Goal: Information Seeking & Learning: Learn about a topic

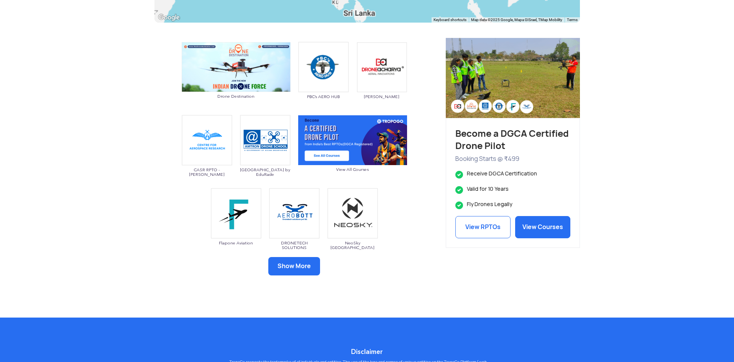
scroll to position [345, 0]
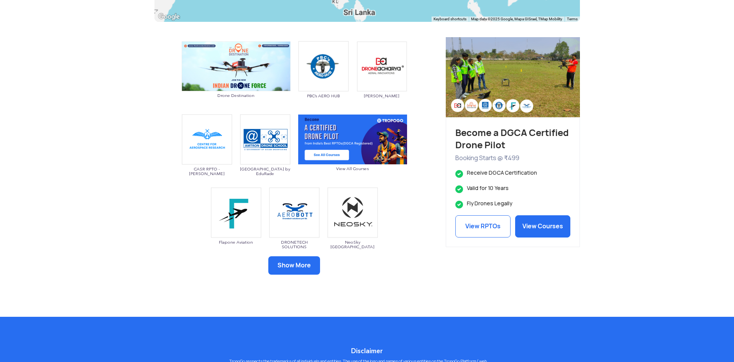
click at [300, 262] on button "Show More" at bounding box center [294, 265] width 52 height 18
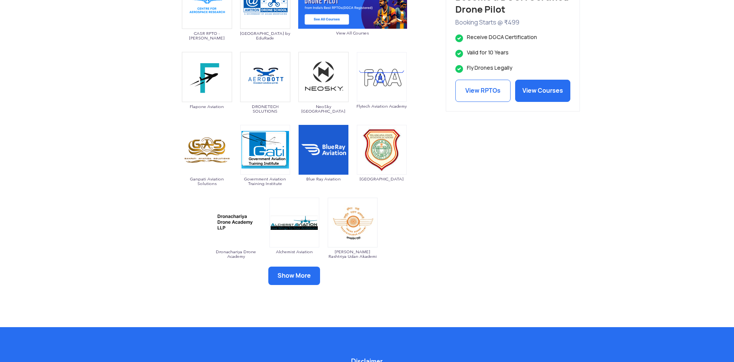
scroll to position [498, 0]
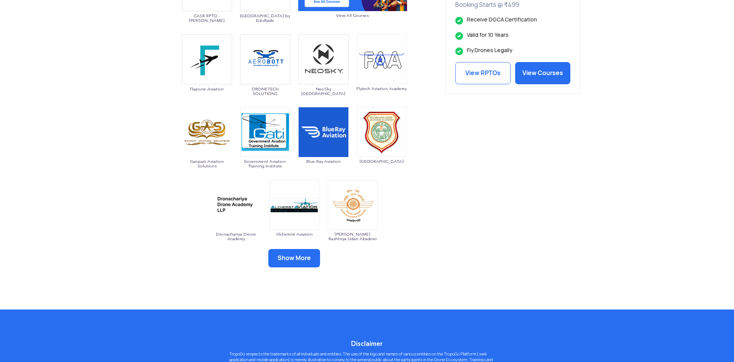
click at [307, 250] on button "Show More" at bounding box center [294, 258] width 52 height 18
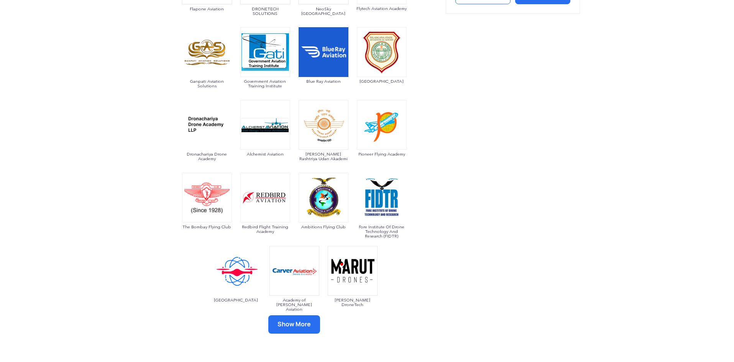
scroll to position [613, 0]
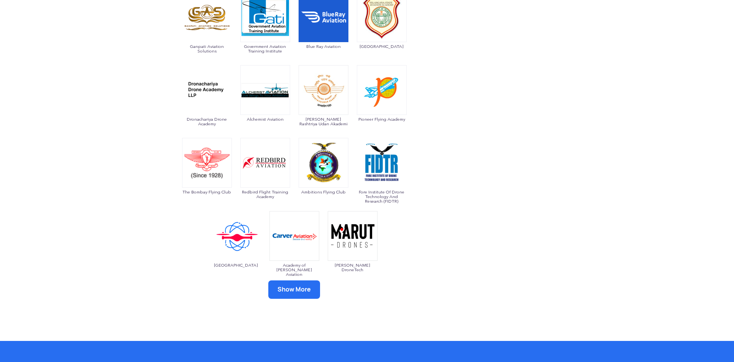
click at [288, 290] on button "Show More" at bounding box center [294, 290] width 52 height 18
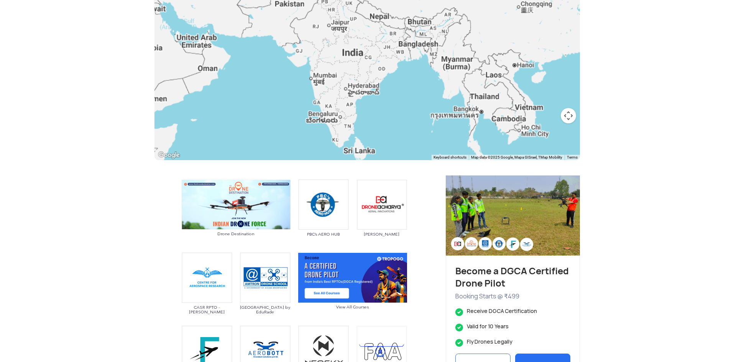
scroll to position [307, 0]
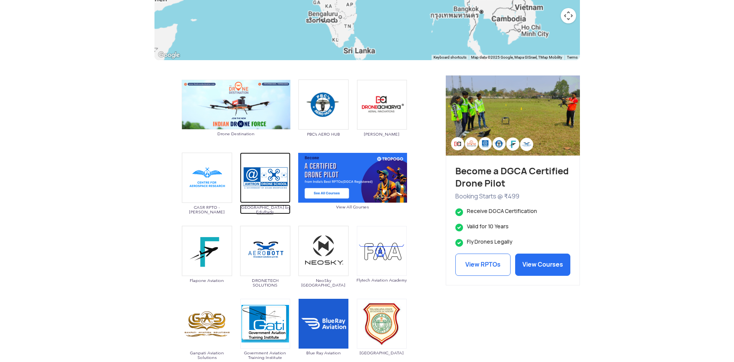
click at [269, 208] on span "[GEOGRAPHIC_DATA] by EduRade" at bounding box center [265, 209] width 51 height 9
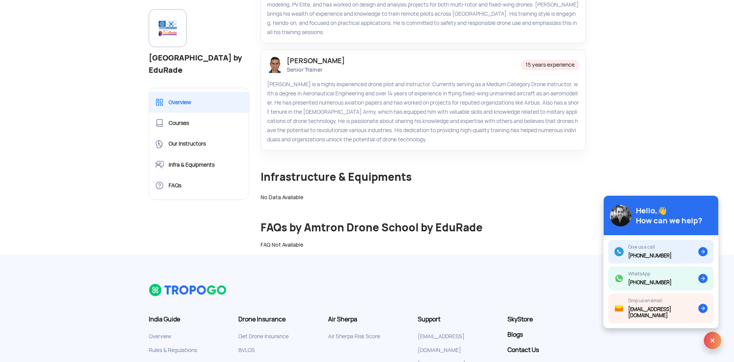
scroll to position [575, 0]
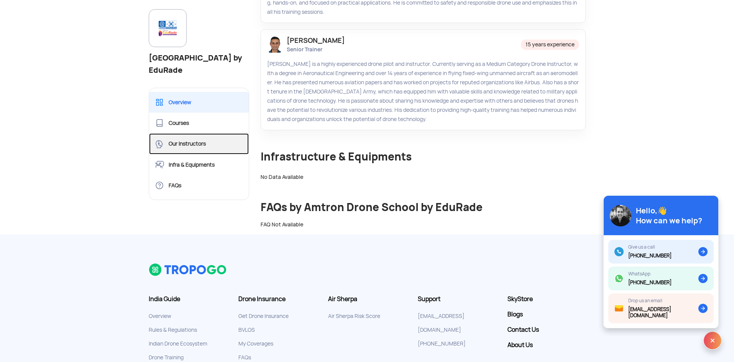
click at [184, 146] on link "Our Instructors" at bounding box center [199, 143] width 100 height 21
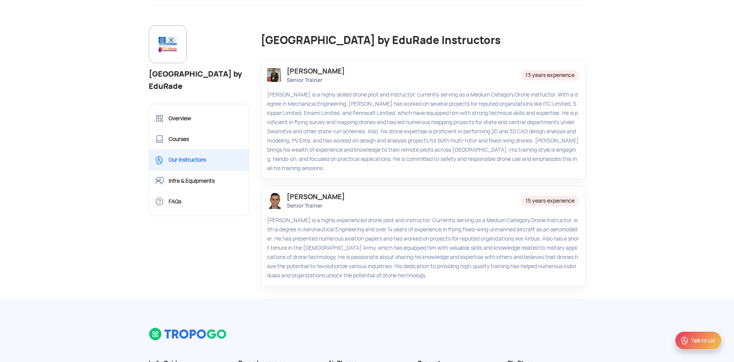
scroll to position [69, 0]
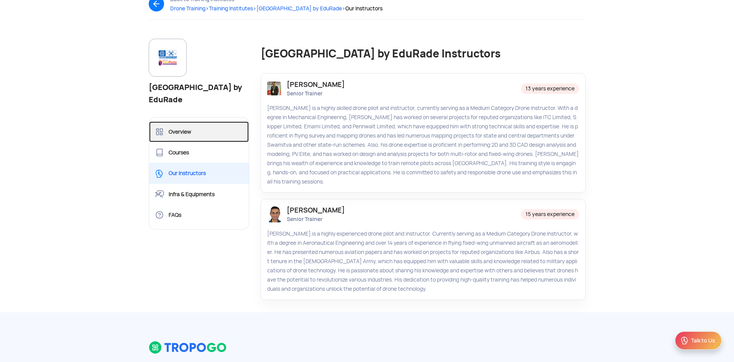
click at [185, 134] on link "Overview" at bounding box center [199, 131] width 100 height 21
